Goal: Task Accomplishment & Management: Complete application form

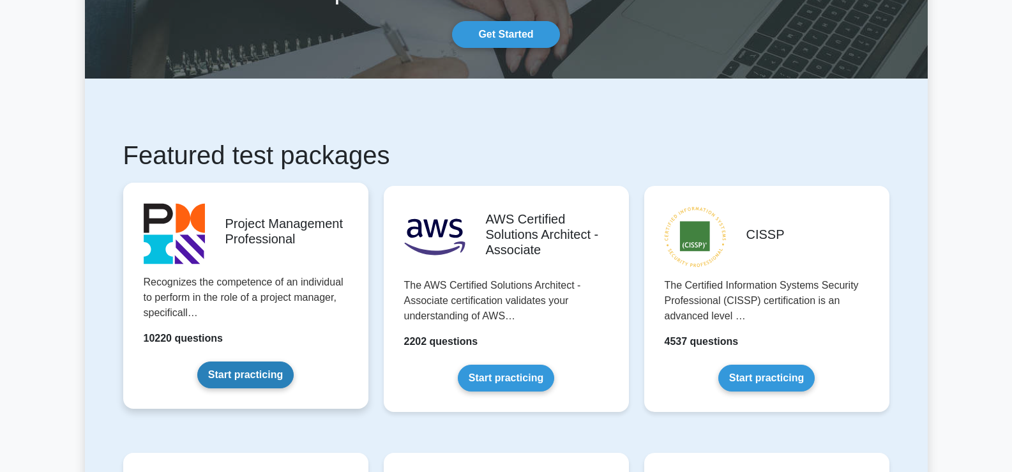
scroll to position [191, 0]
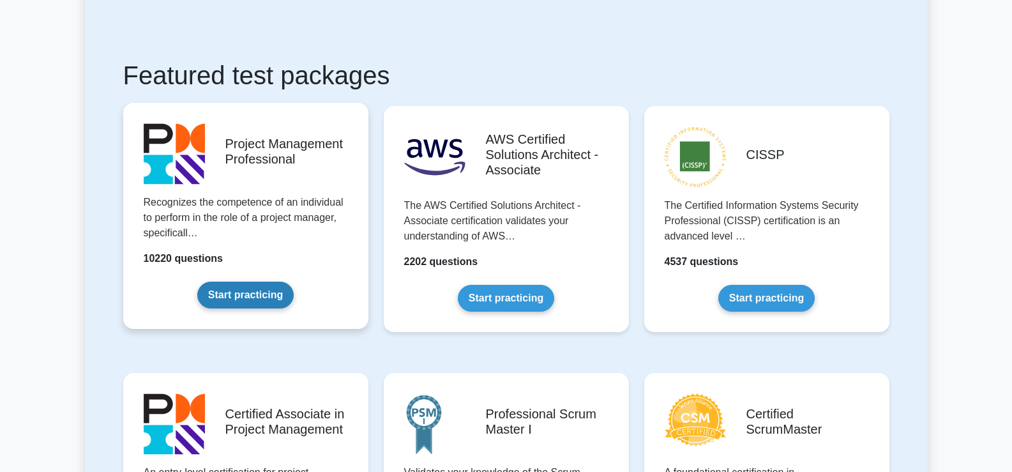
click at [244, 290] on link "Start practicing" at bounding box center [245, 294] width 96 height 27
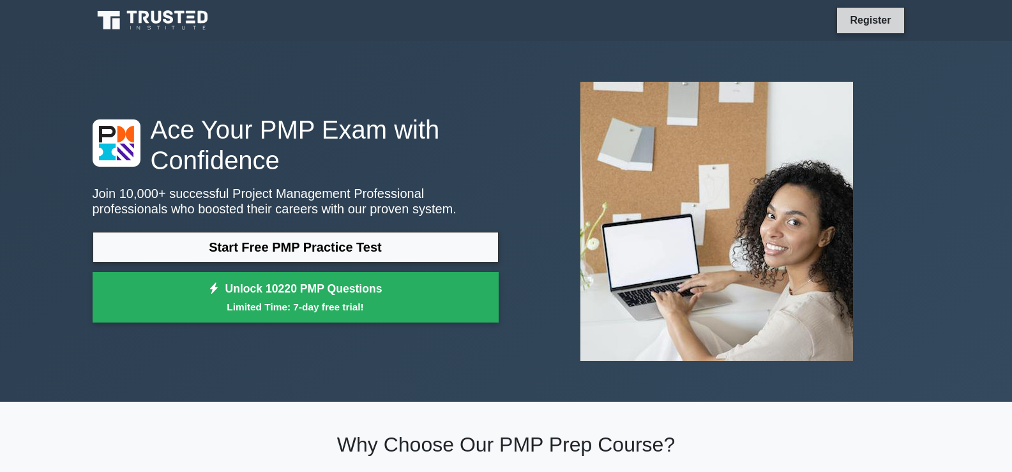
click at [870, 20] on link "Register" at bounding box center [870, 20] width 56 height 16
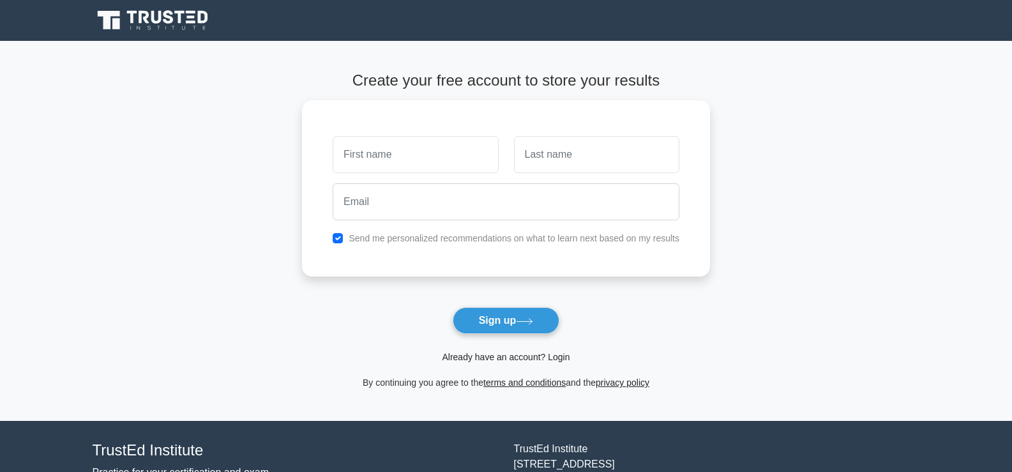
click at [514, 355] on link "Already have an account? Login" at bounding box center [506, 357] width 128 height 10
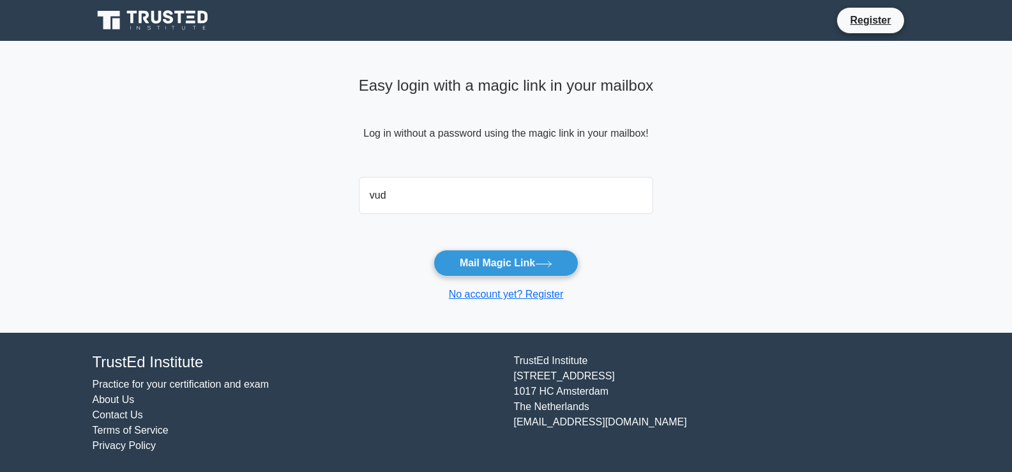
type input "vudoochild@hotmail.com"
click at [484, 259] on button "Mail Magic Link" at bounding box center [505, 263] width 145 height 27
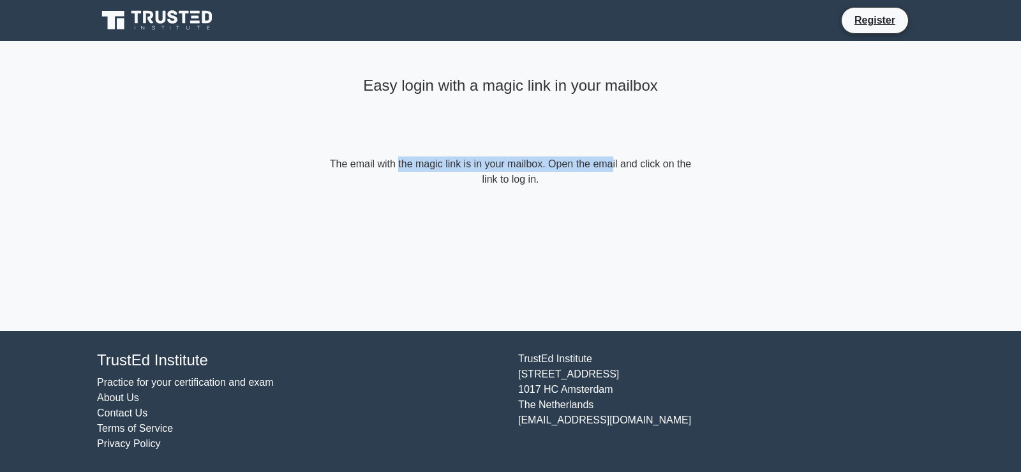
drag, startPoint x: 333, startPoint y: 165, endPoint x: 543, endPoint y: 163, distance: 210.0
click at [543, 163] on form "The email with the magic link is in your mailbox. Open the email and click on t…" at bounding box center [511, 171] width 368 height 31
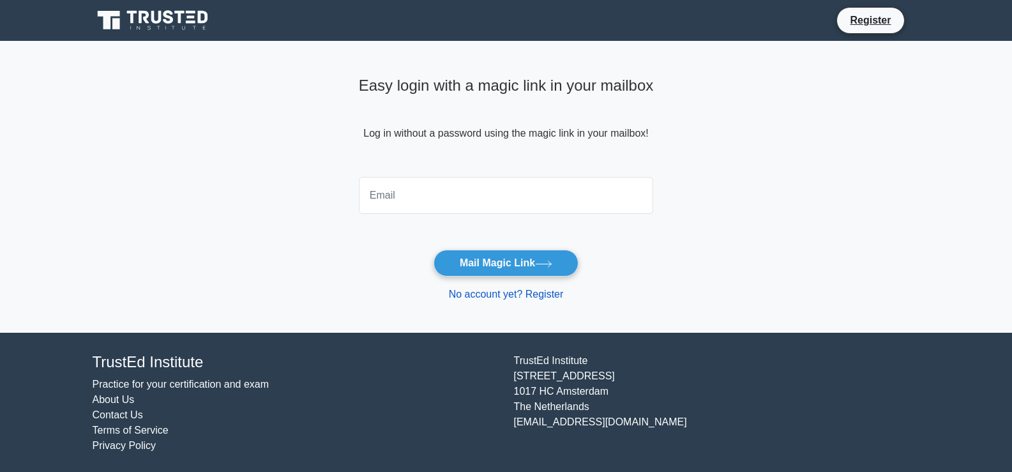
click at [548, 294] on link "No account yet? Register" at bounding box center [506, 293] width 115 height 11
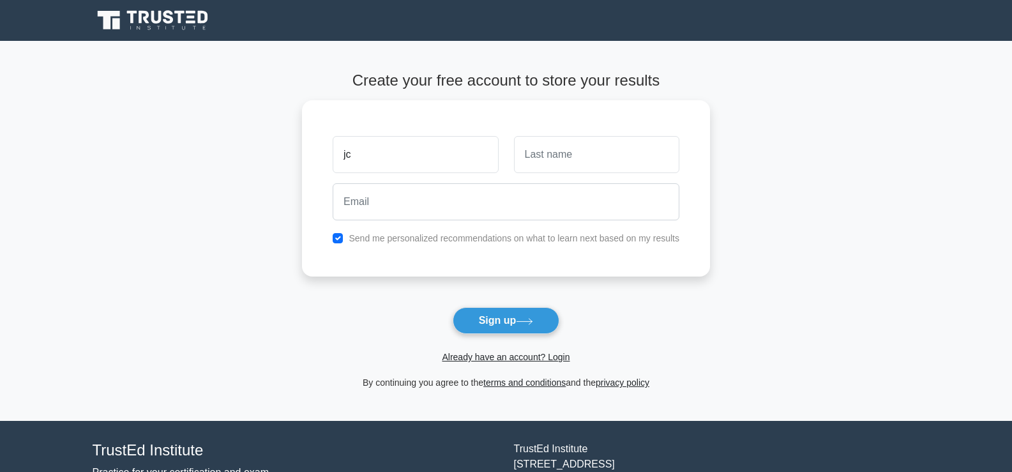
type input "j"
type input "[PERSON_NAME]"
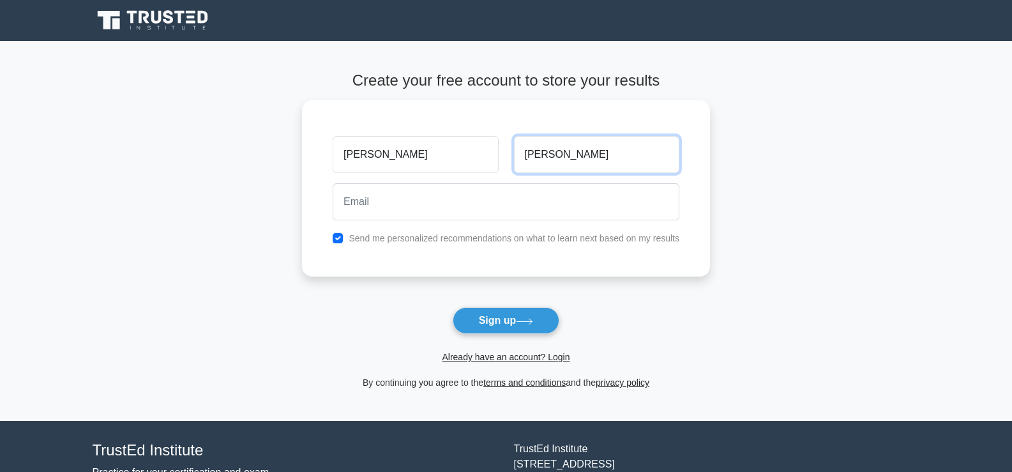
type input "[PERSON_NAME]"
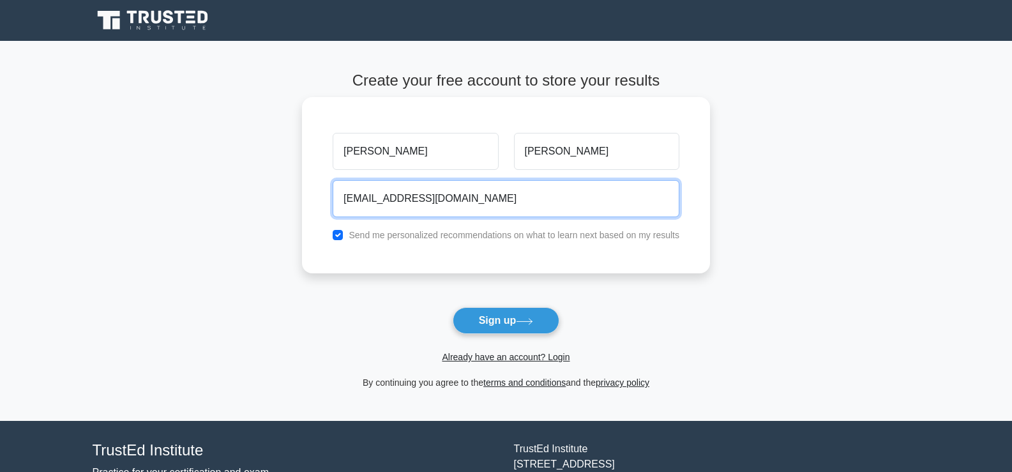
type input "[EMAIL_ADDRESS][DOMAIN_NAME]"
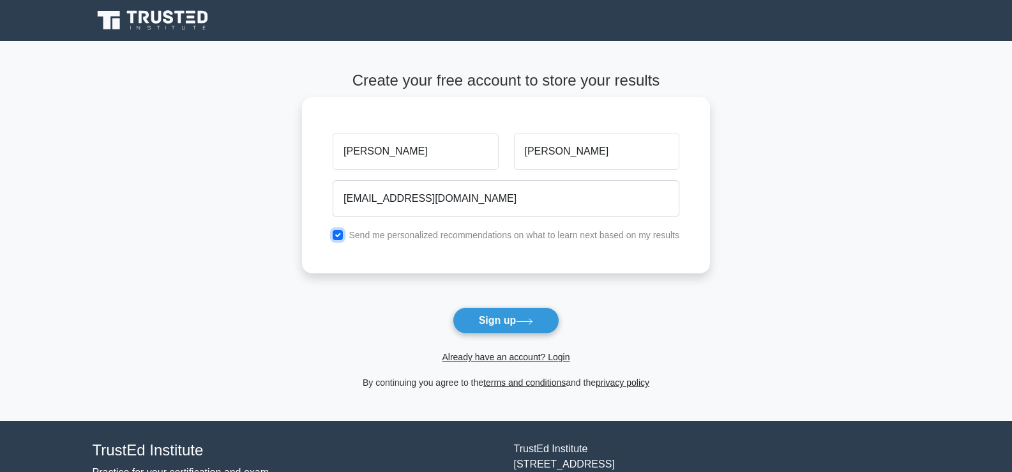
click at [340, 233] on input "checkbox" at bounding box center [338, 235] width 10 height 10
checkbox input "false"
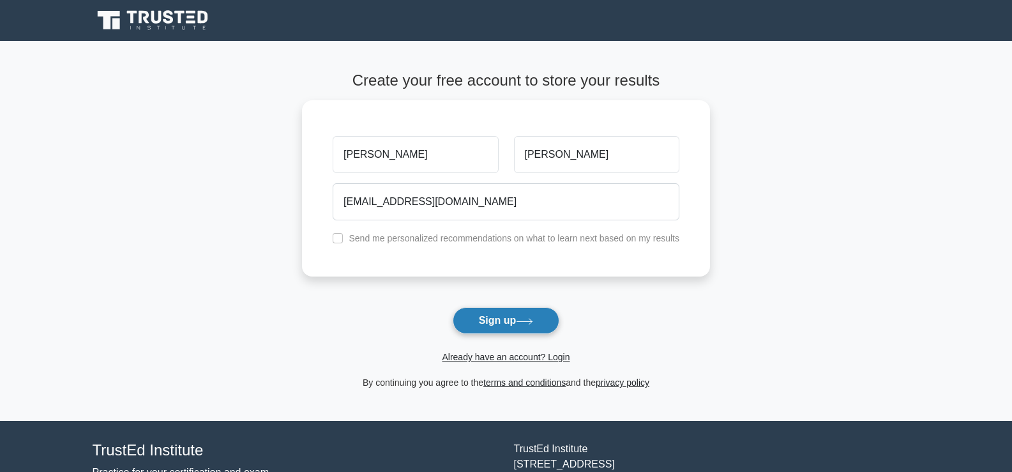
click at [523, 324] on icon at bounding box center [524, 321] width 17 height 7
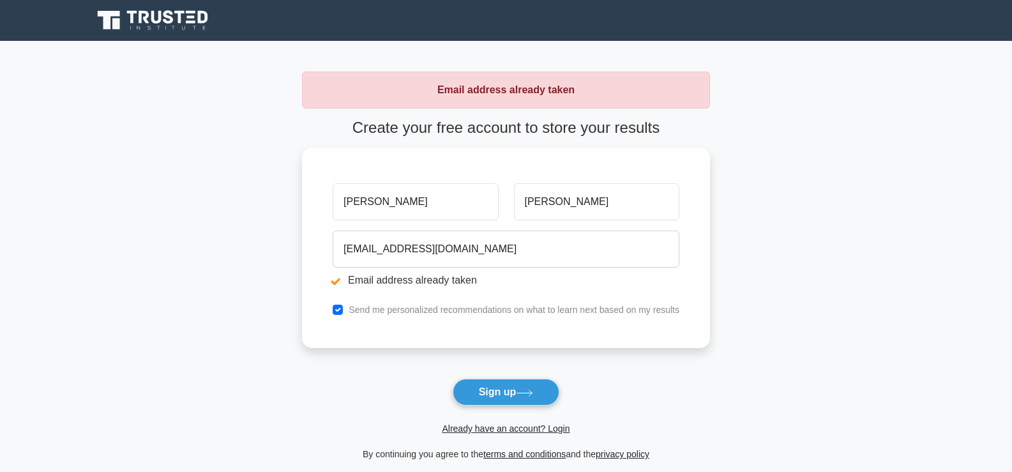
scroll to position [64, 0]
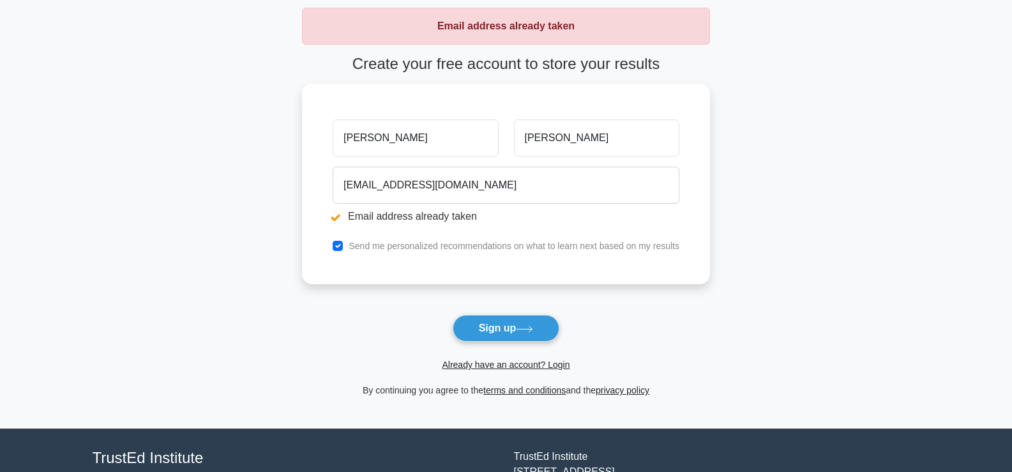
click at [526, 357] on div "Already have an account? Login" at bounding box center [506, 356] width 408 height 31
click at [527, 365] on link "Already have an account? Login" at bounding box center [506, 364] width 128 height 10
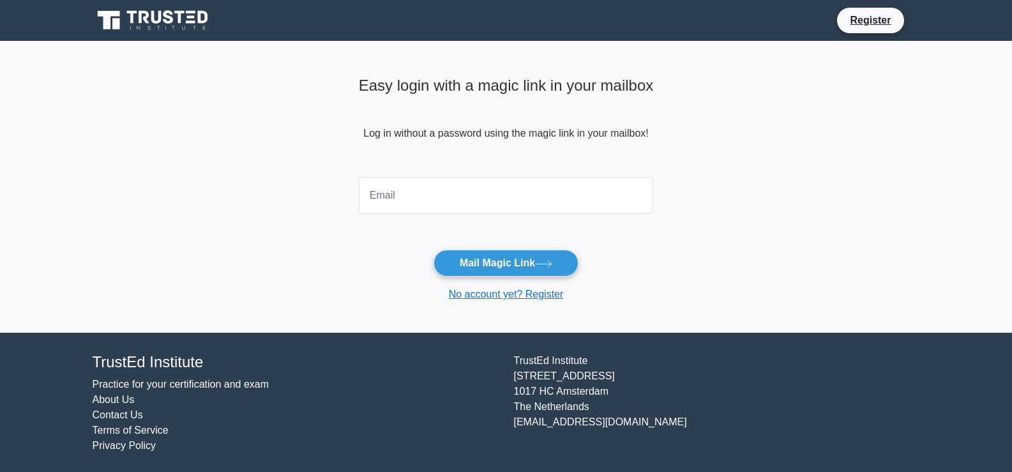
drag, startPoint x: 0, startPoint y: 0, endPoint x: 414, endPoint y: 200, distance: 459.6
click at [414, 200] on input "email" at bounding box center [506, 195] width 295 height 37
type input "vudoochild@hotmail.com"
click at [483, 251] on button "Mail Magic Link" at bounding box center [505, 263] width 145 height 27
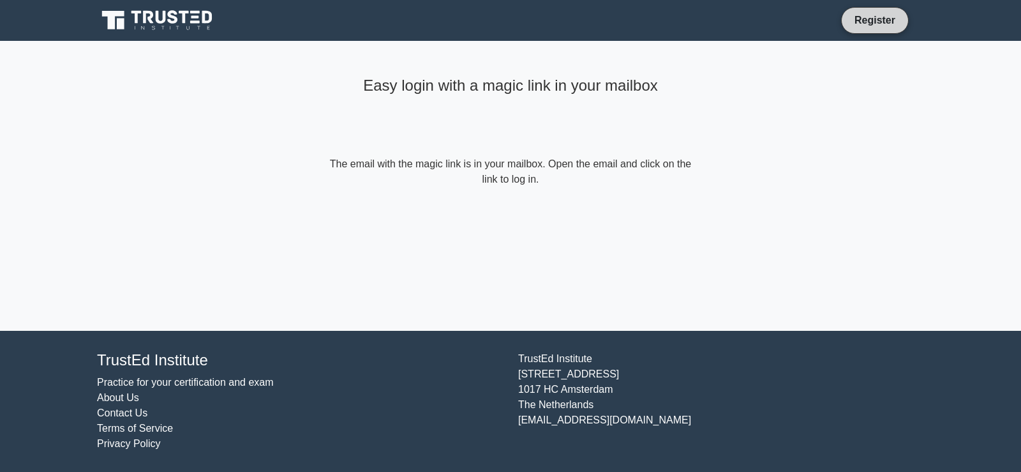
click at [873, 22] on link "Register" at bounding box center [875, 20] width 56 height 16
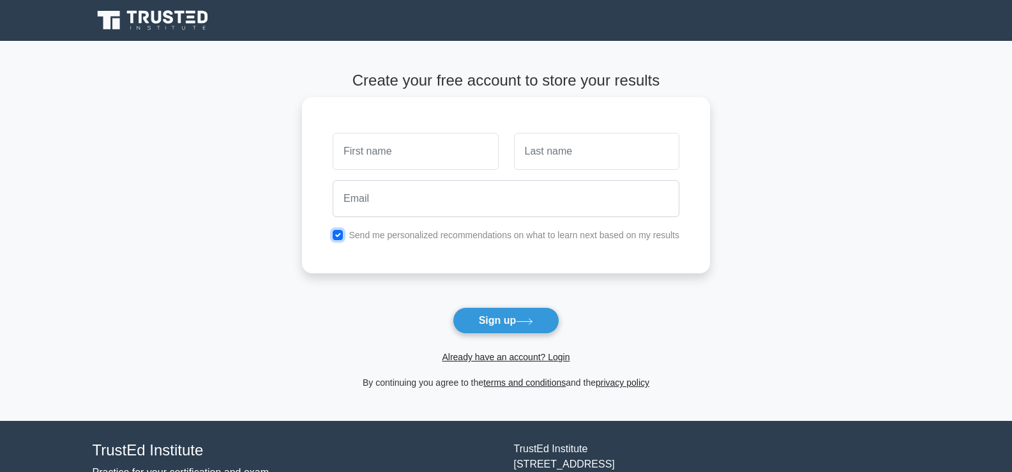
click at [338, 234] on input "checkbox" at bounding box center [338, 235] width 10 height 10
checkbox input "false"
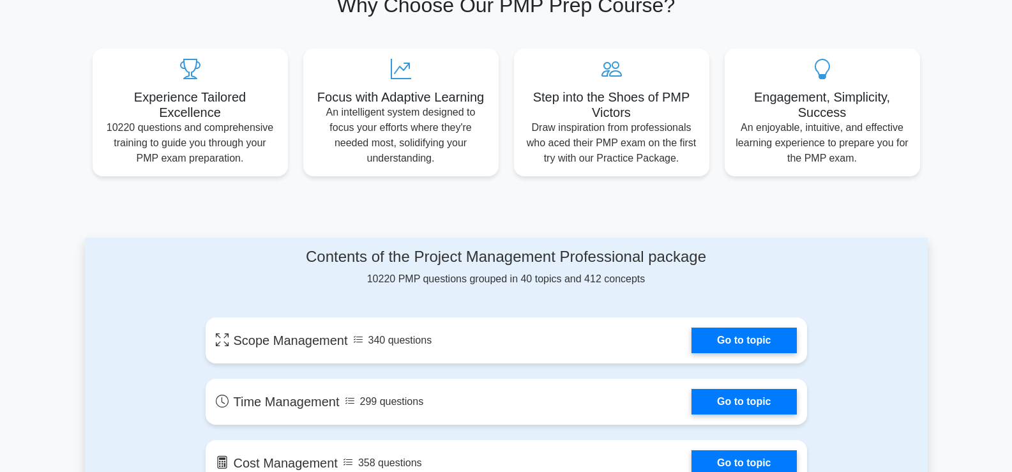
scroll to position [574, 0]
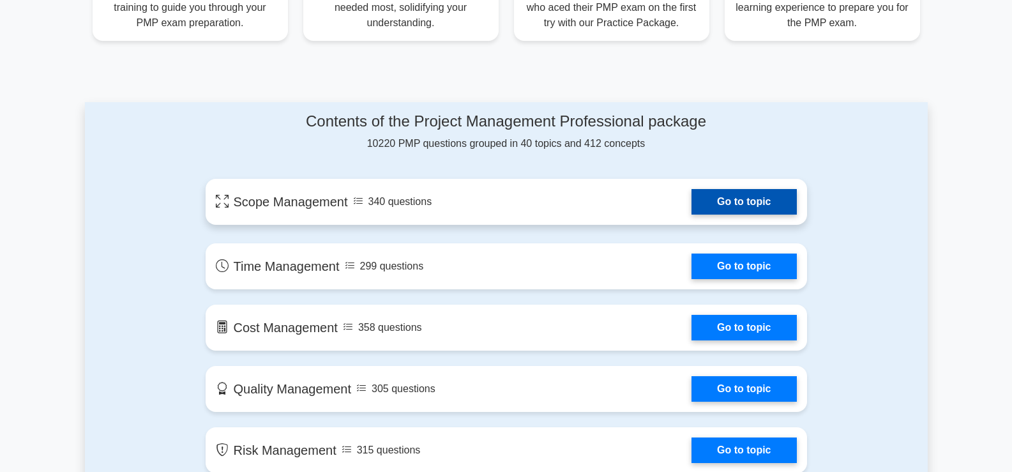
click at [747, 207] on link "Go to topic" at bounding box center [743, 202] width 105 height 26
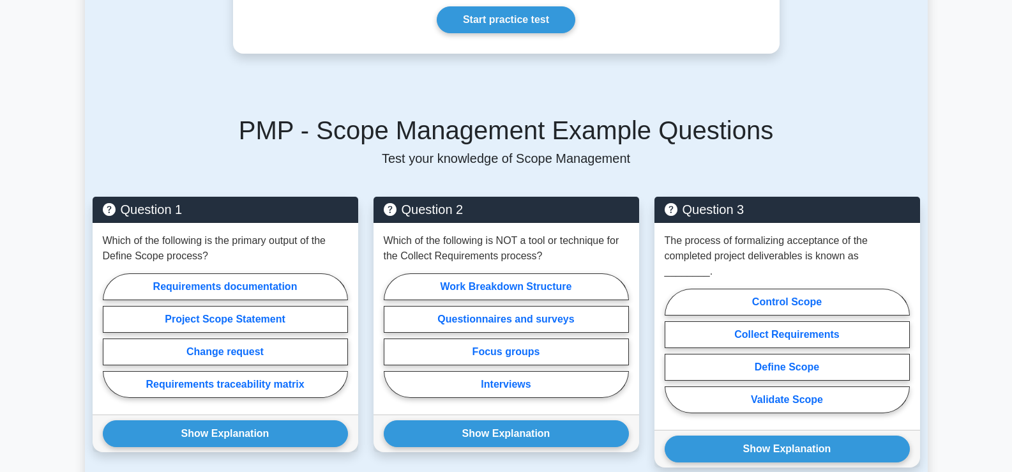
scroll to position [702, 0]
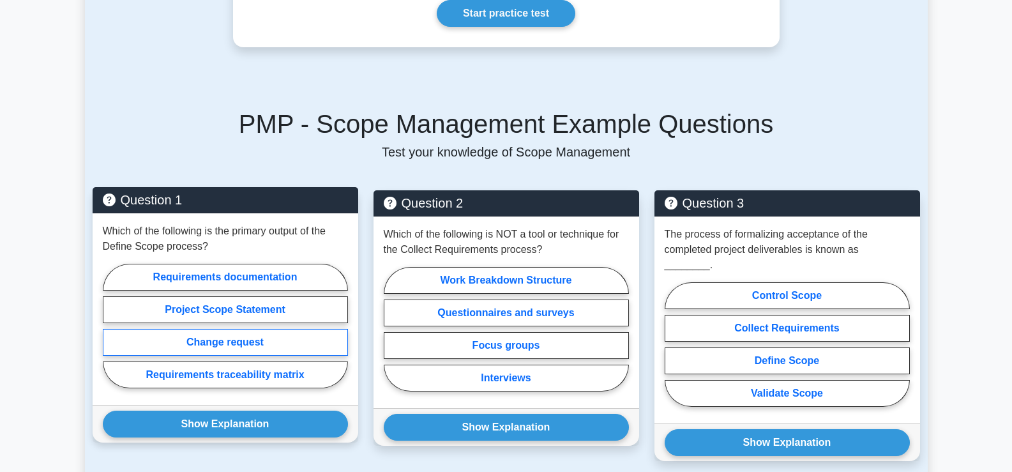
click at [265, 329] on label "Change request" at bounding box center [225, 342] width 245 height 27
click at [111, 327] on input "Change request" at bounding box center [107, 329] width 8 height 8
radio input "true"
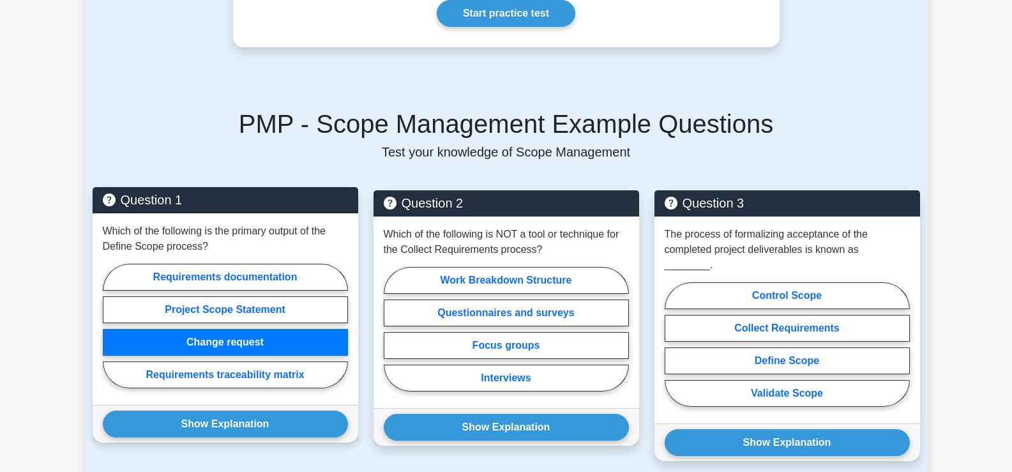
click at [265, 329] on label "Change request" at bounding box center [225, 342] width 245 height 27
click at [111, 327] on input "Change request" at bounding box center [107, 329] width 8 height 8
click at [271, 296] on label "Project Scope Statement" at bounding box center [225, 309] width 245 height 27
click at [111, 325] on input "Project Scope Statement" at bounding box center [107, 329] width 8 height 8
radio input "true"
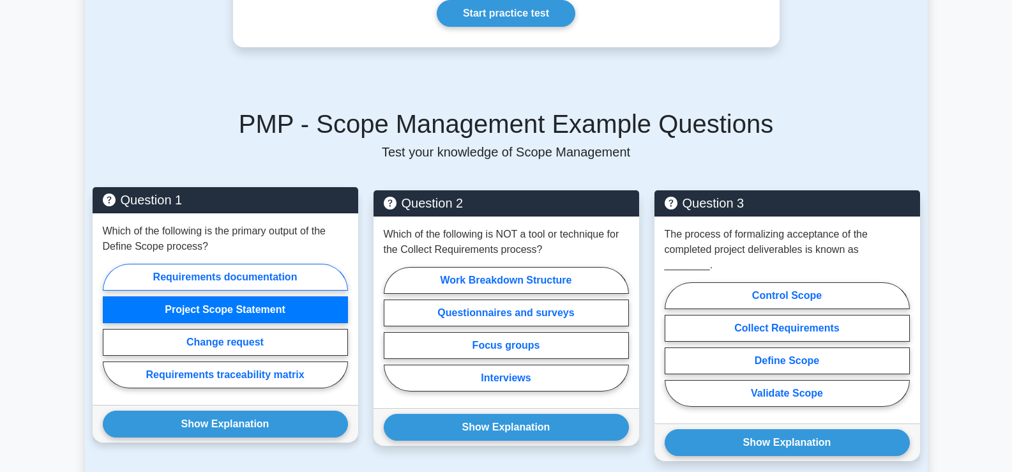
click at [274, 267] on label "Requirements documentation" at bounding box center [225, 277] width 245 height 27
click at [111, 325] on input "Requirements documentation" at bounding box center [107, 329] width 8 height 8
radio input "true"
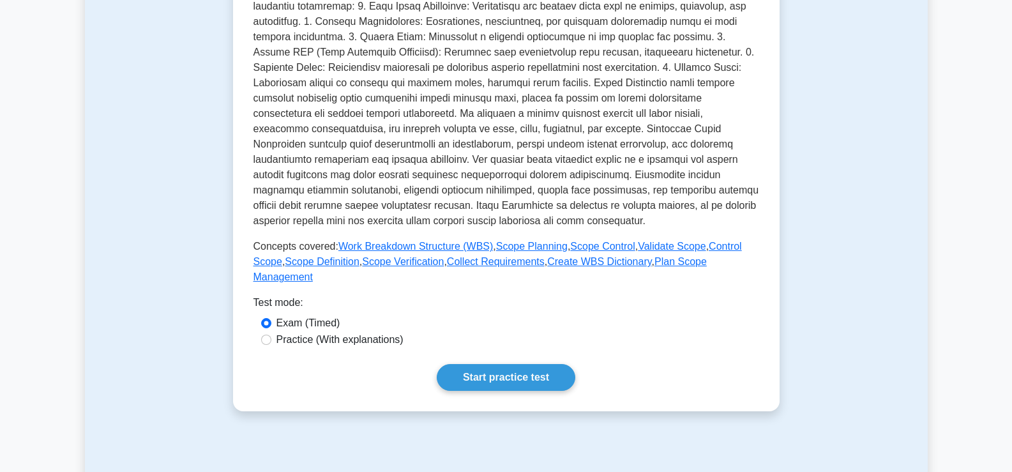
scroll to position [0, 0]
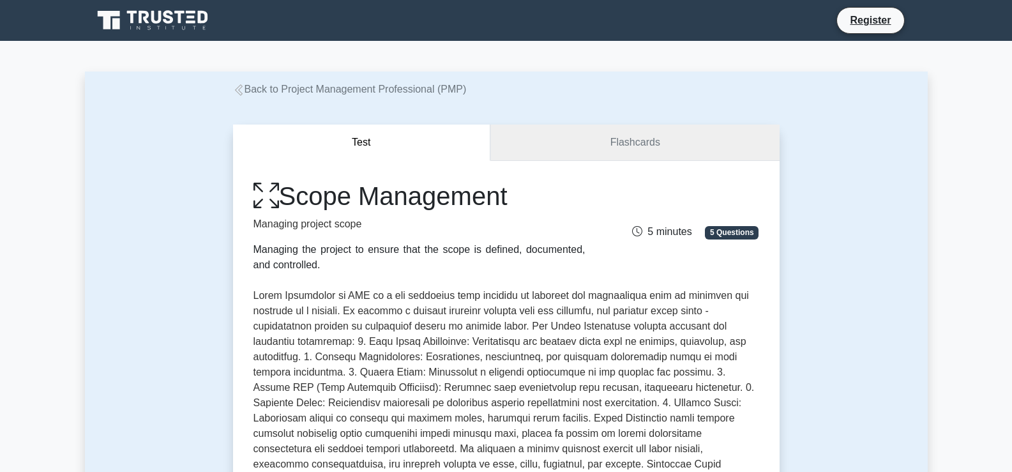
click at [629, 144] on link "Flashcards" at bounding box center [634, 142] width 288 height 36
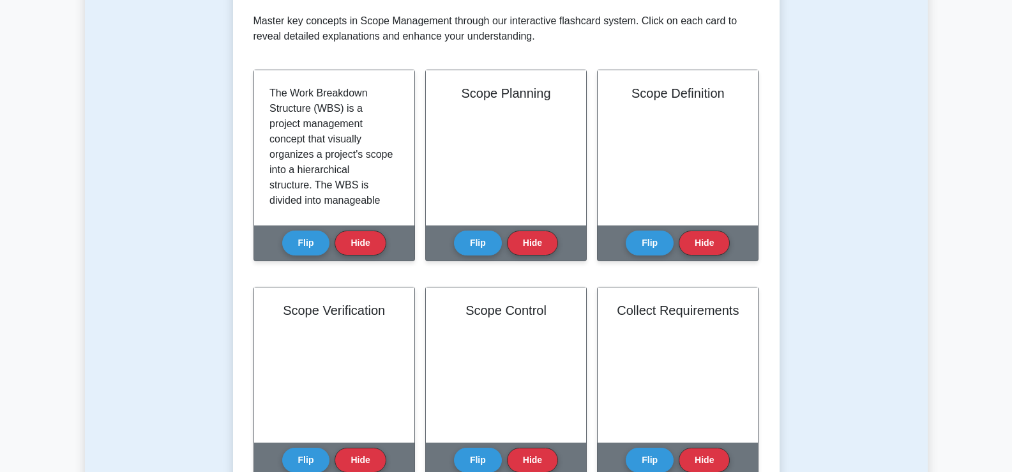
click at [306, 237] on button "Flip" at bounding box center [306, 242] width 48 height 25
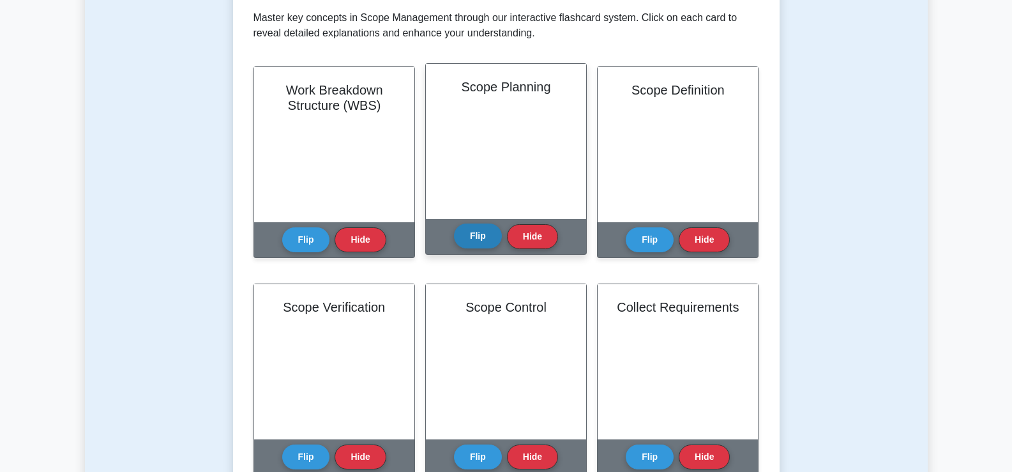
click at [470, 237] on button "Flip" at bounding box center [478, 235] width 48 height 25
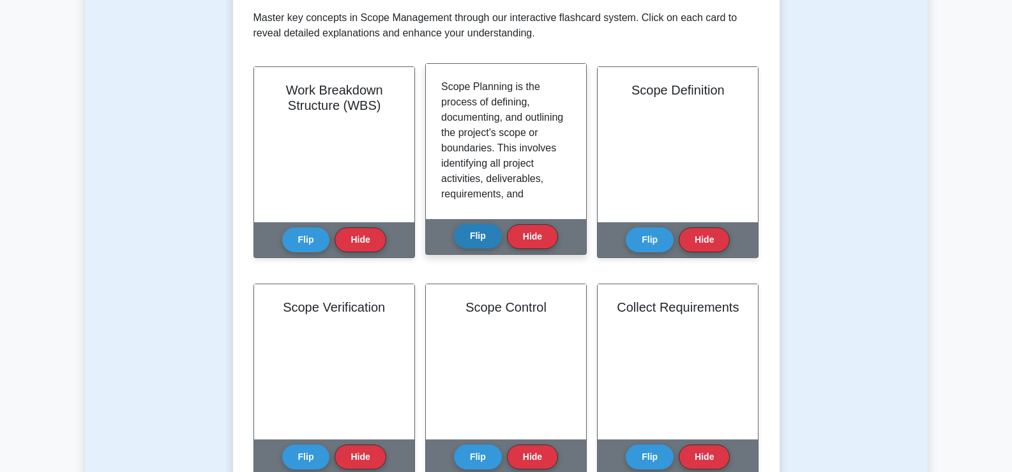
click at [470, 237] on button "Flip" at bounding box center [478, 235] width 48 height 25
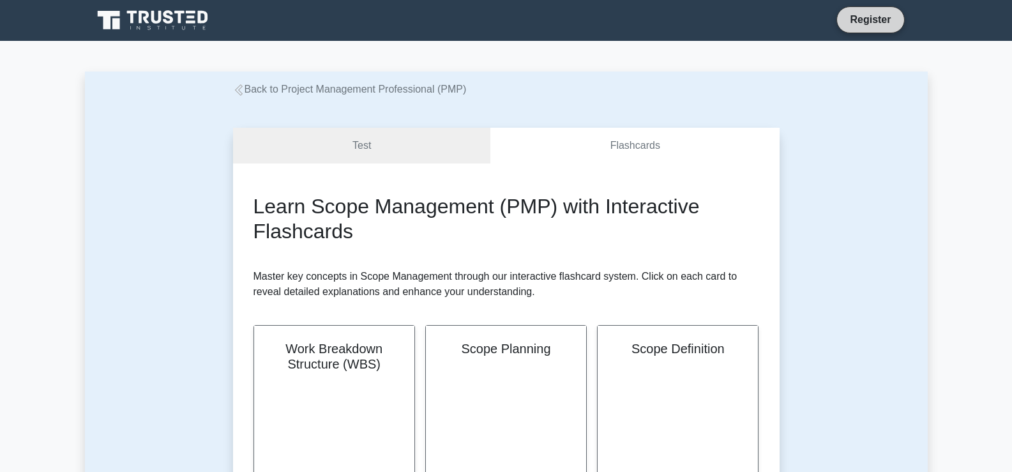
click at [863, 27] on link "Register" at bounding box center [870, 19] width 56 height 16
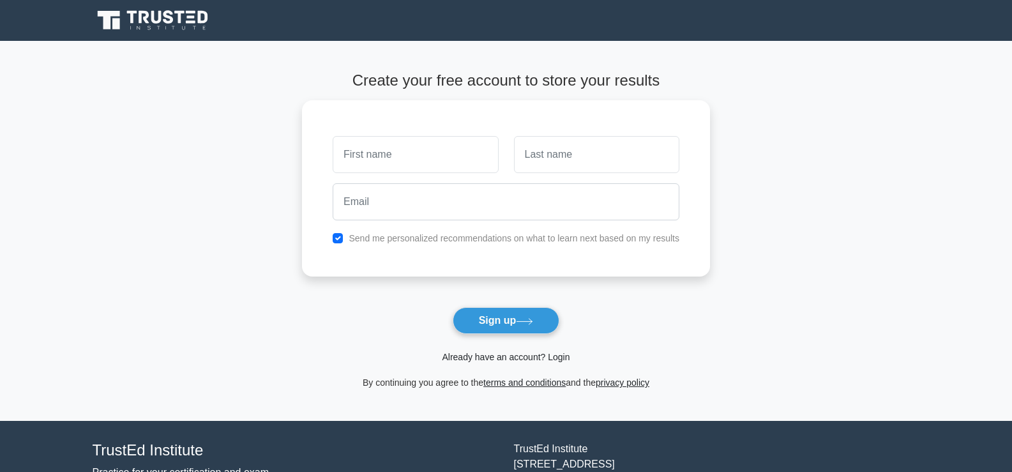
click at [484, 357] on link "Already have an account? Login" at bounding box center [506, 357] width 128 height 10
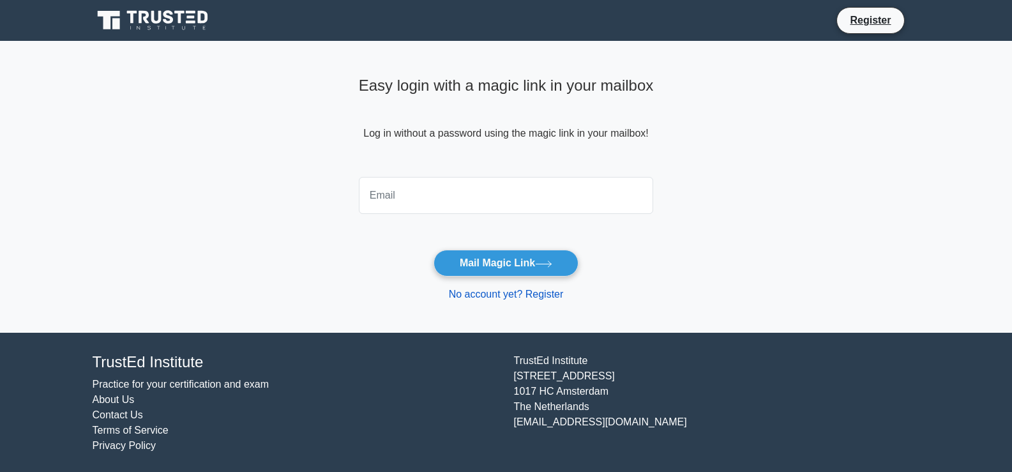
click at [491, 297] on link "No account yet? Register" at bounding box center [506, 293] width 115 height 11
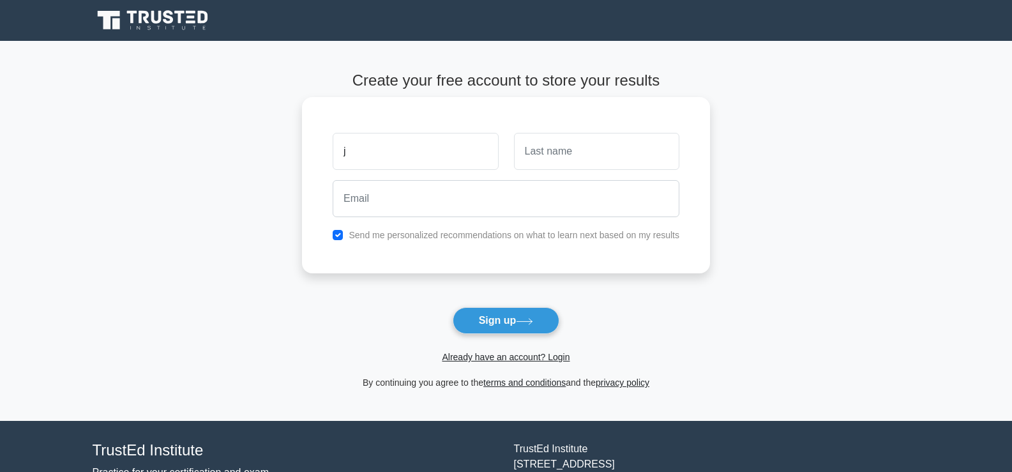
type input "j"
type input "n"
type input "[PERSON_NAME]"
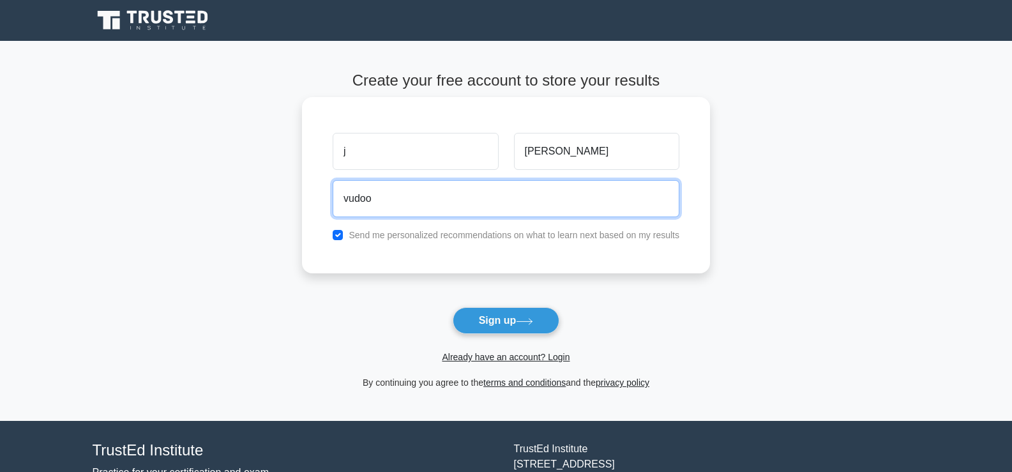
type input "[EMAIL_ADDRESS][DOMAIN_NAME]"
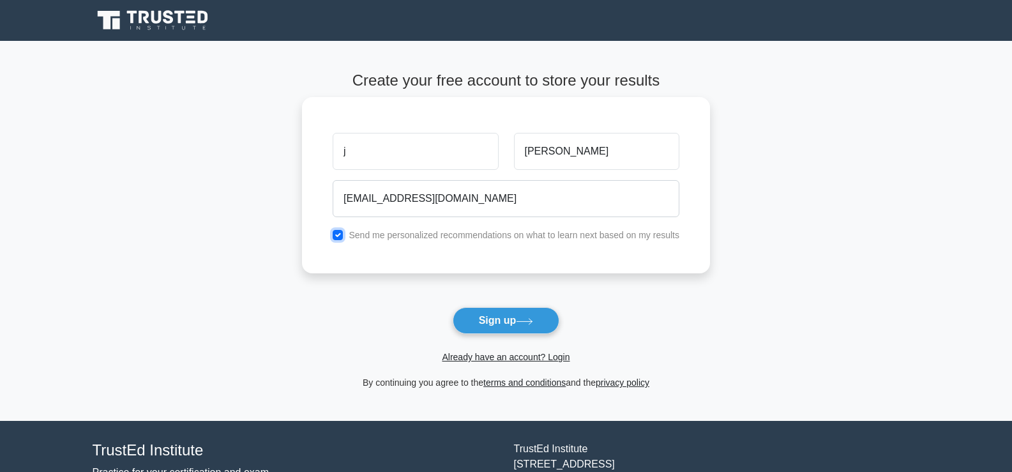
click at [341, 234] on input "checkbox" at bounding box center [338, 235] width 10 height 10
checkbox input "false"
click at [482, 315] on button "Sign up" at bounding box center [505, 320] width 107 height 27
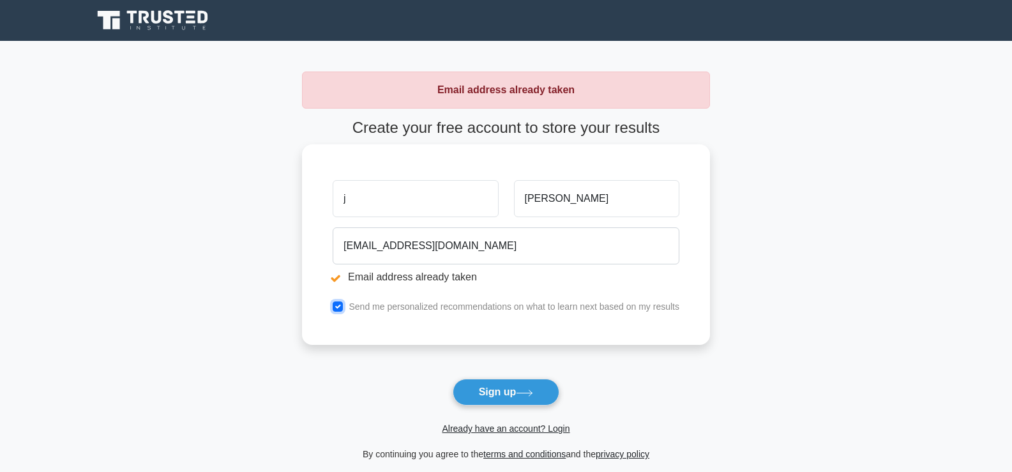
click at [336, 306] on input "checkbox" at bounding box center [338, 306] width 10 height 10
checkbox input "false"
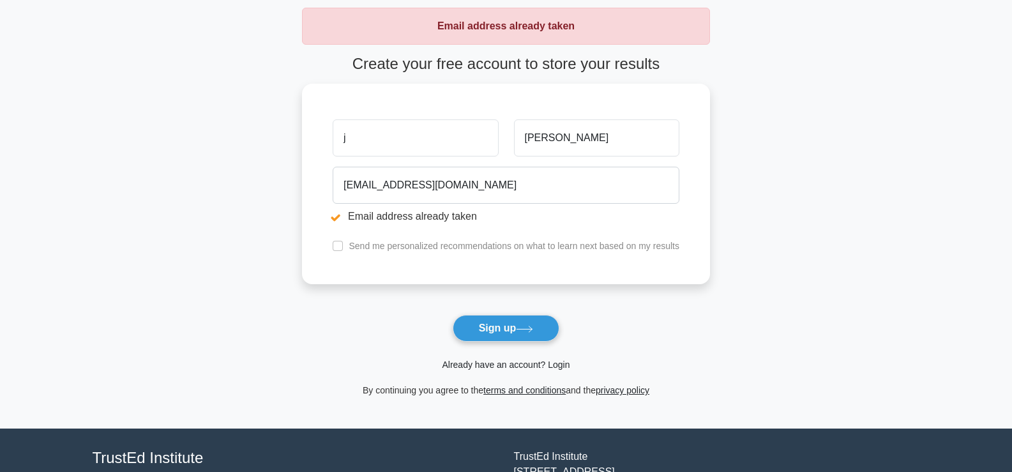
click at [499, 366] on link "Already have an account? Login" at bounding box center [506, 364] width 128 height 10
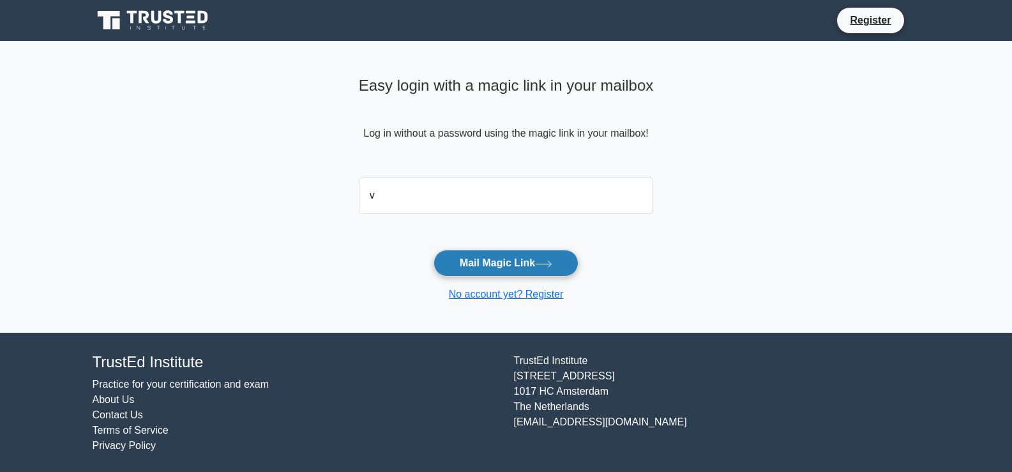
type input "[EMAIL_ADDRESS][DOMAIN_NAME]"
click at [488, 261] on button "Mail Magic Link" at bounding box center [505, 263] width 145 height 27
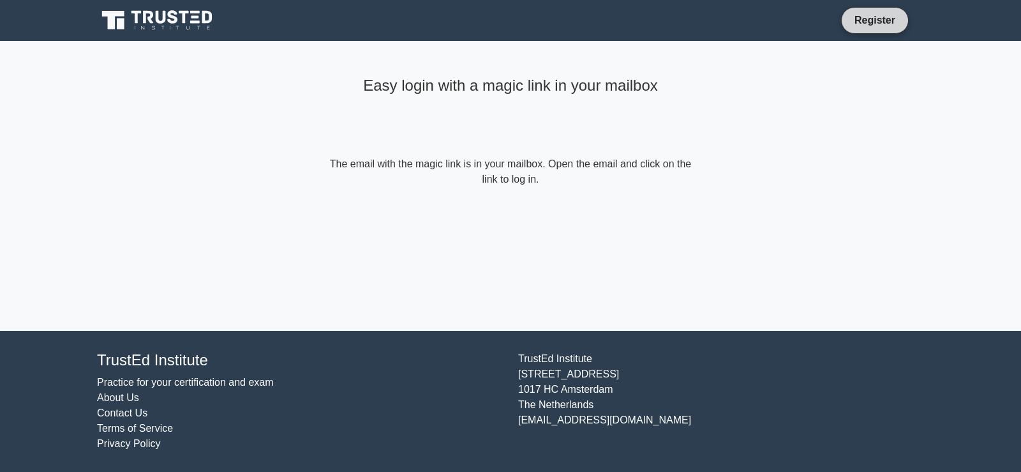
click at [864, 17] on link "Register" at bounding box center [875, 20] width 56 height 16
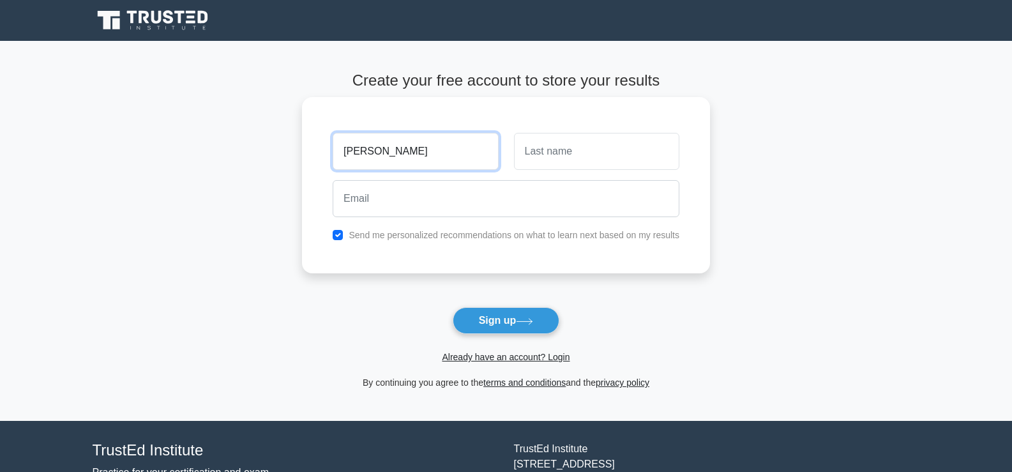
click at [379, 145] on input "[PERSON_NAME]" at bounding box center [415, 151] width 165 height 37
drag, startPoint x: 379, startPoint y: 145, endPoint x: 331, endPoint y: 153, distance: 49.2
click at [331, 153] on div "[PERSON_NAME]" at bounding box center [415, 151] width 181 height 47
type input "[PERSON_NAME]"
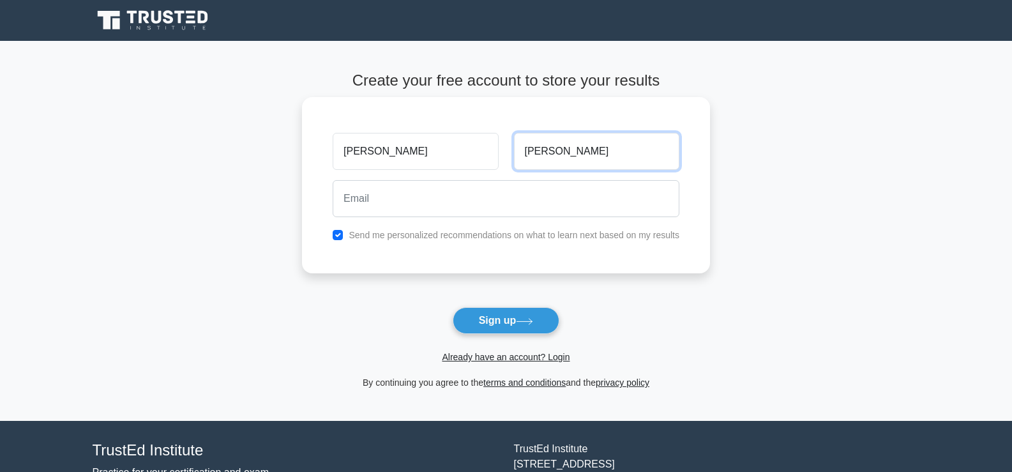
type input "martinez"
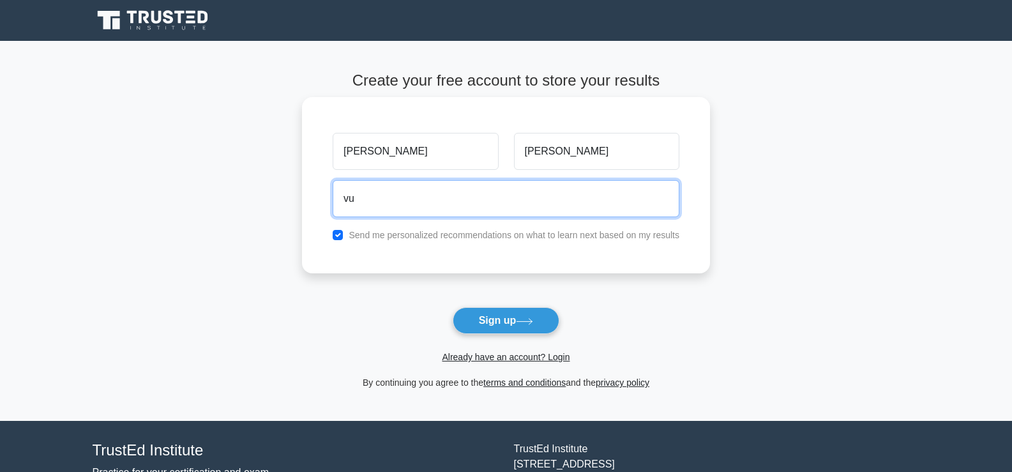
type input "v"
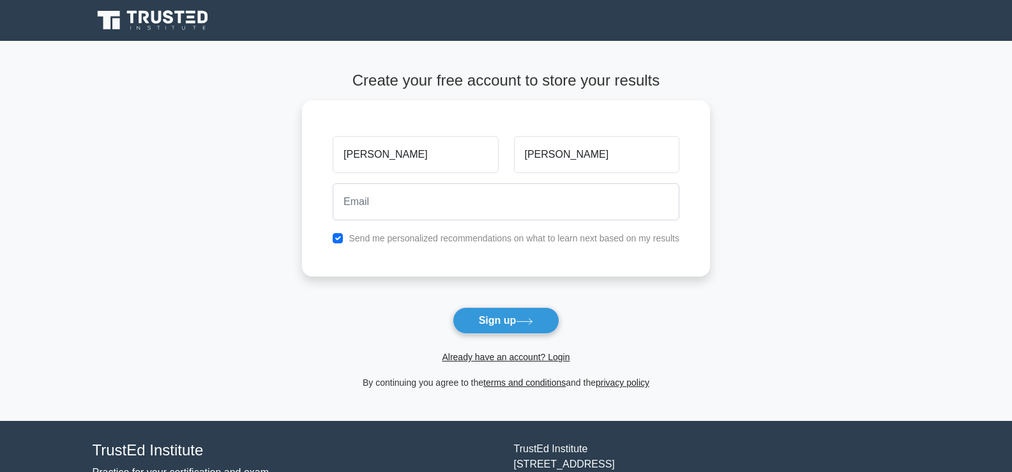
click at [154, 22] on icon at bounding box center [156, 17] width 10 height 13
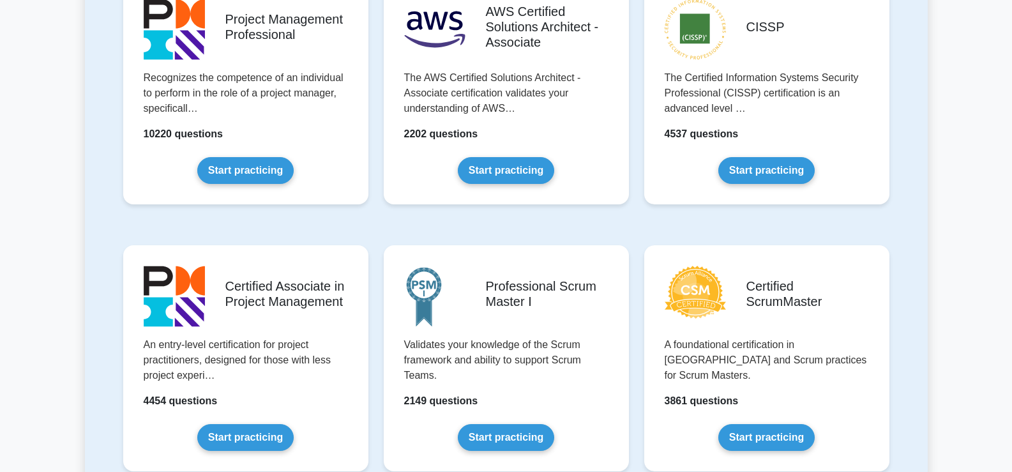
click at [250, 167] on link "Start practicing" at bounding box center [245, 170] width 96 height 27
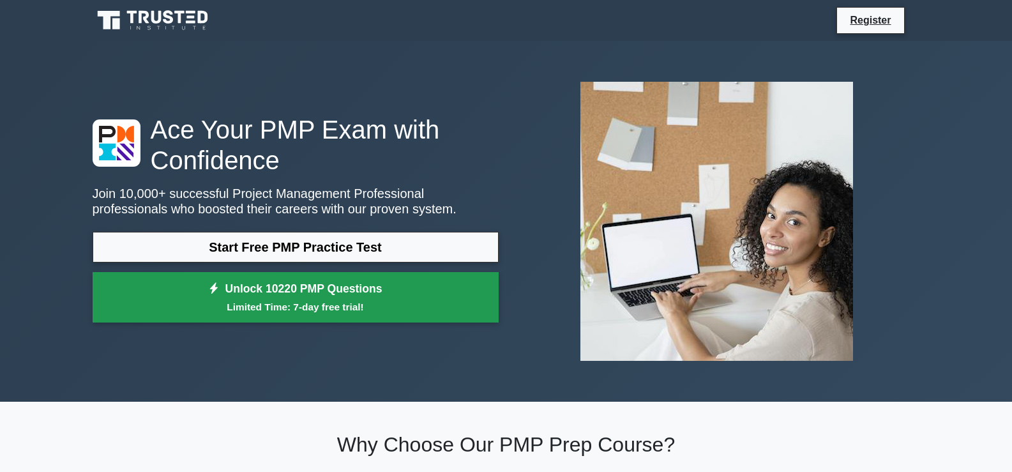
click at [294, 290] on link "Unlock 10220 PMP Questions Limited Time: 7-day free trial!" at bounding box center [296, 297] width 406 height 51
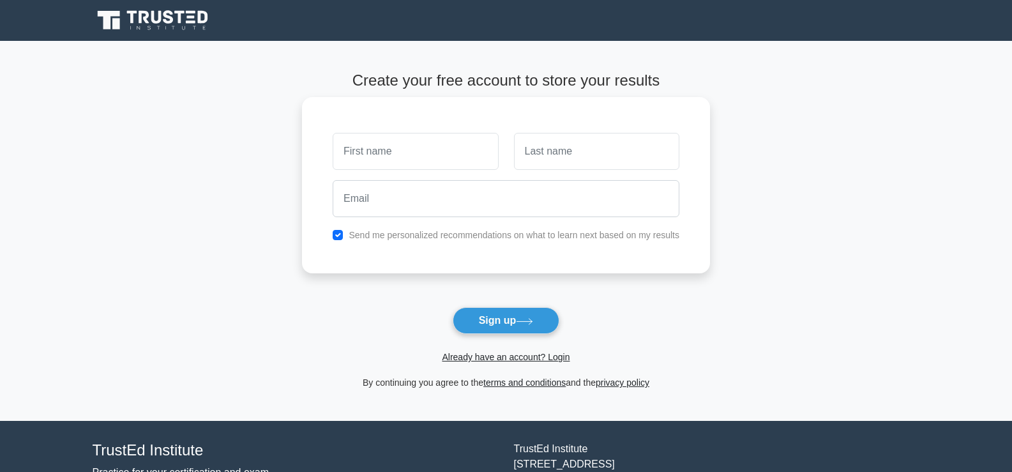
drag, startPoint x: 0, startPoint y: 0, endPoint x: 428, endPoint y: 165, distance: 458.2
click at [428, 165] on input "text" at bounding box center [415, 151] width 165 height 37
type input "[PERSON_NAME]"
click at [544, 161] on input "text" at bounding box center [596, 151] width 165 height 37
type input "[PERSON_NAME]"
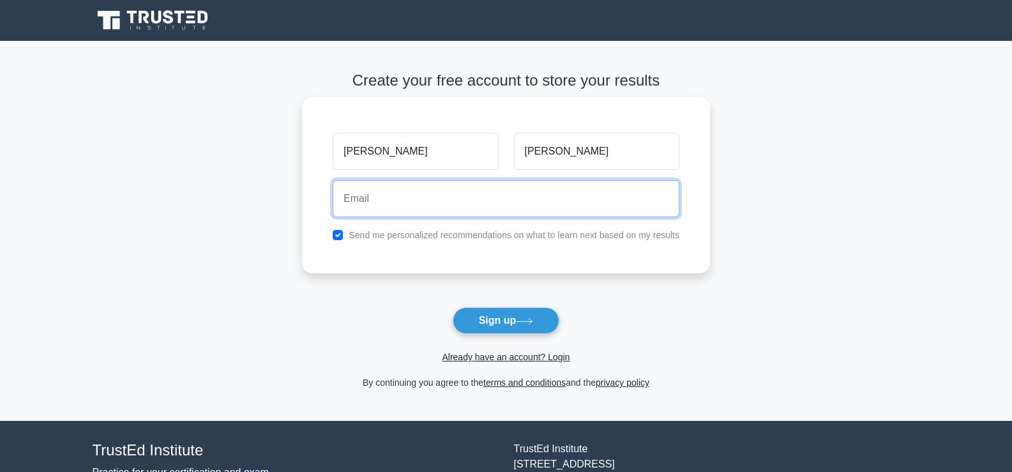
click at [518, 206] on input "email" at bounding box center [506, 198] width 347 height 37
type input "vudoochild@hotmail.com"
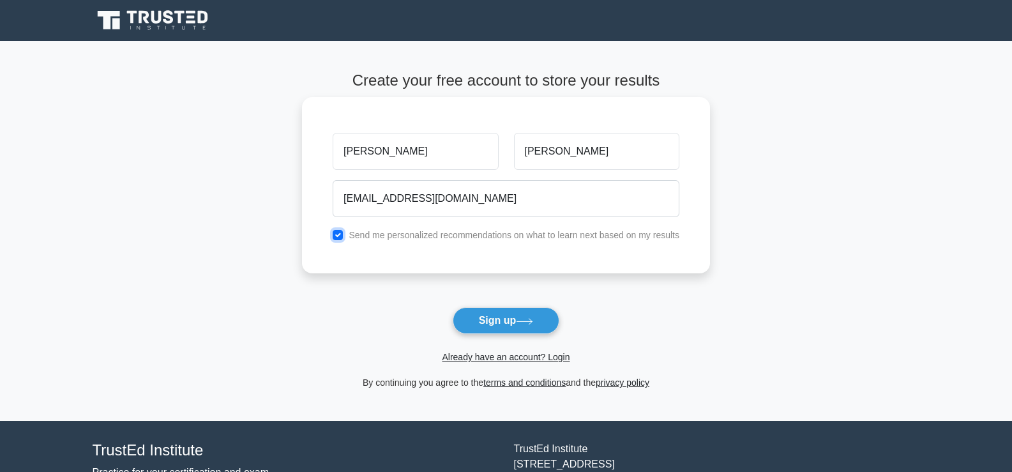
click at [336, 237] on input "checkbox" at bounding box center [338, 235] width 10 height 10
checkbox input "false"
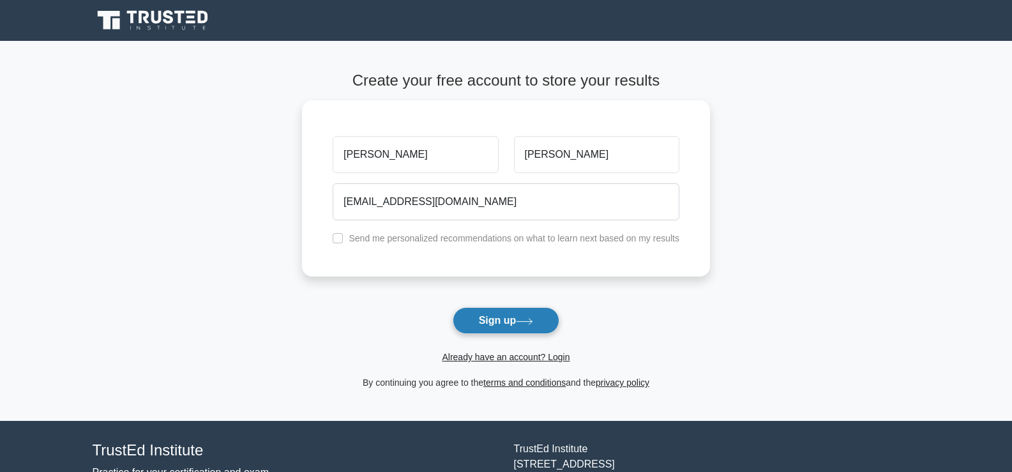
click at [482, 320] on button "Sign up" at bounding box center [505, 320] width 107 height 27
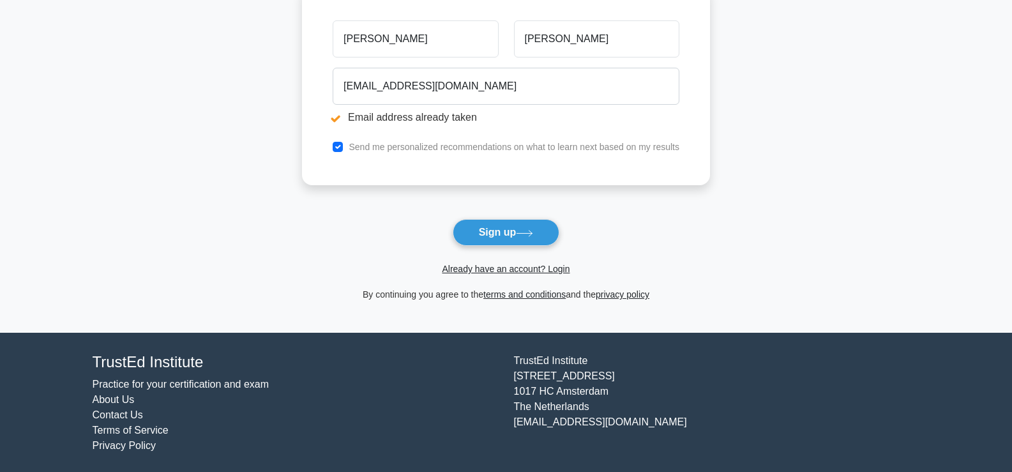
scroll to position [162, 0]
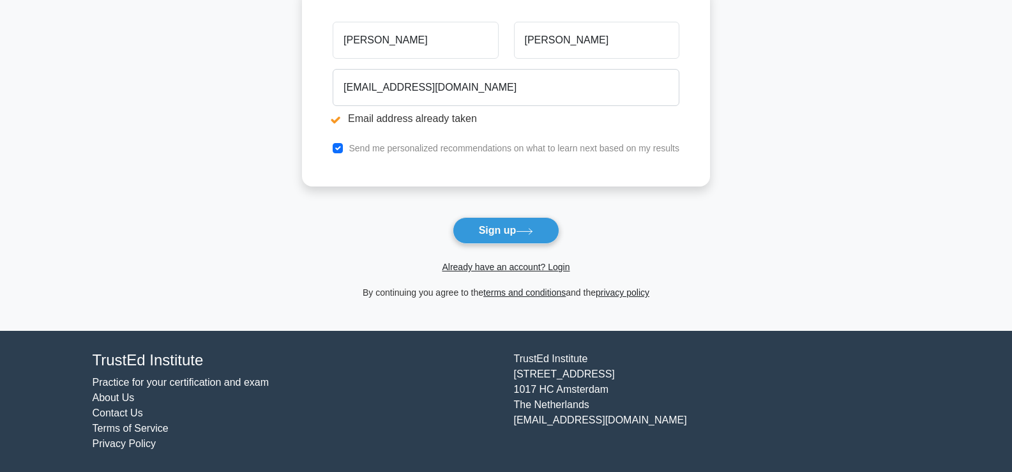
click at [117, 410] on link "Contact Us" at bounding box center [118, 412] width 50 height 11
